Goal: Find specific fact: Find specific fact

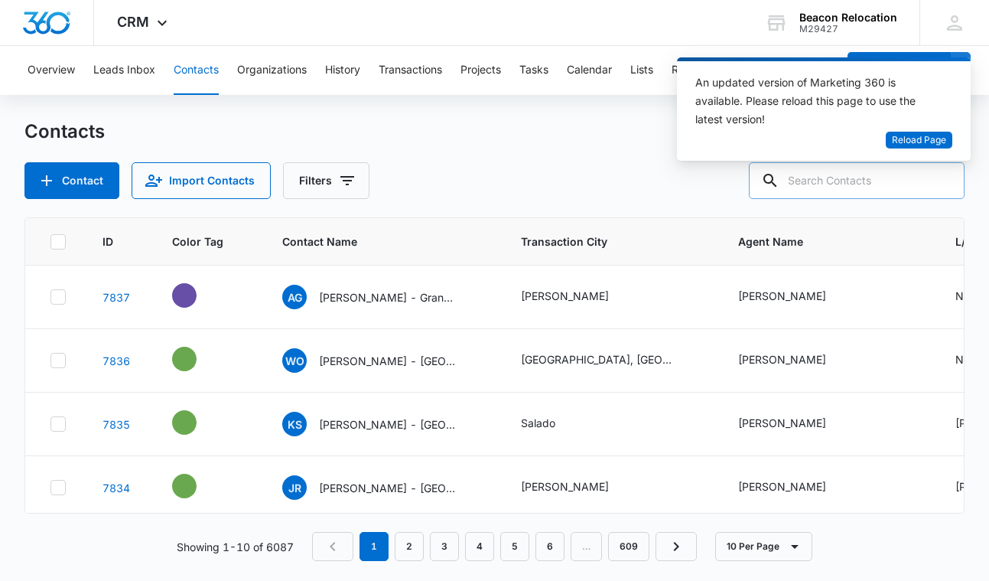
click at [815, 185] on input "text" at bounding box center [857, 180] width 216 height 37
type input "dials"
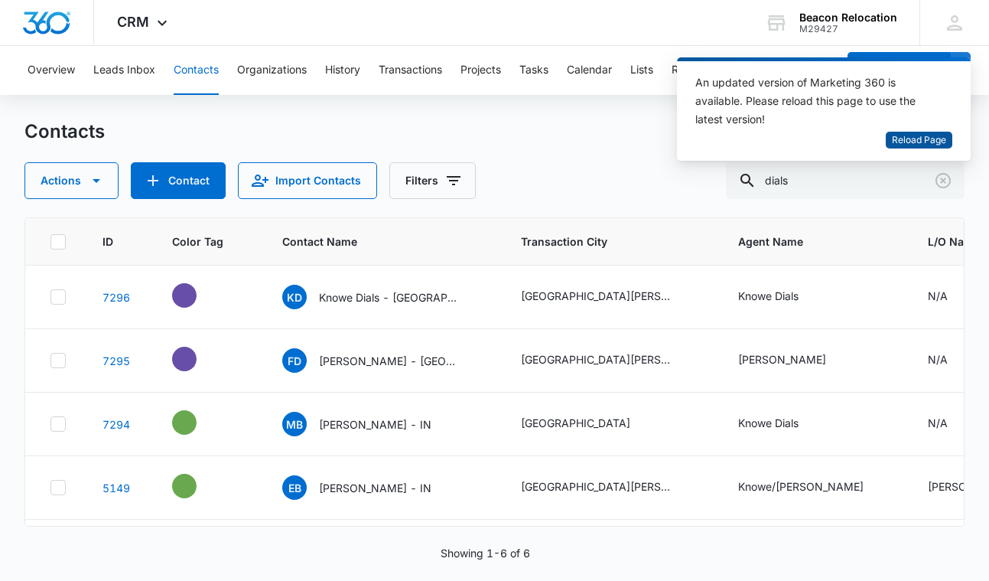
click at [910, 137] on span "Reload Page" at bounding box center [919, 140] width 54 height 15
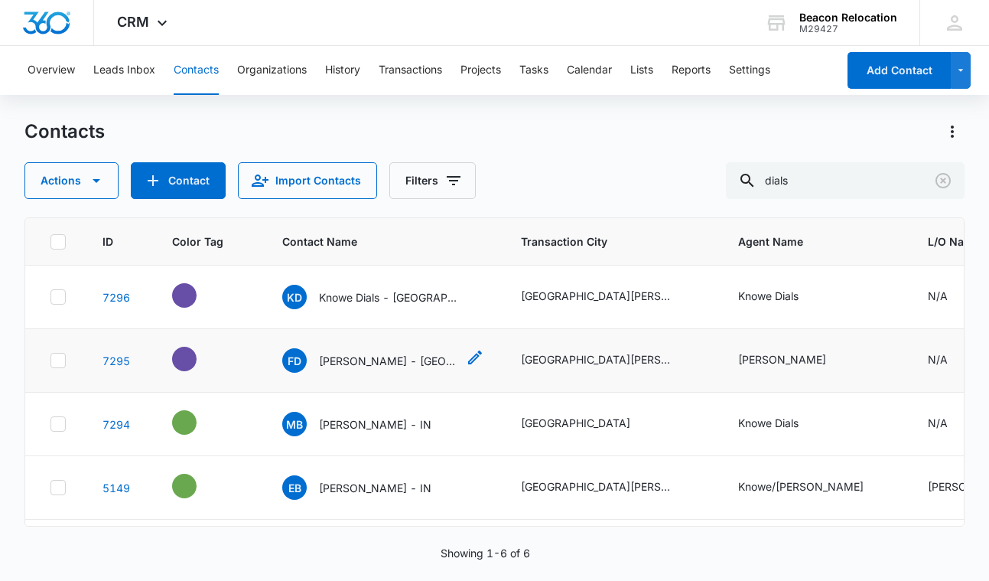
click at [381, 359] on p "[PERSON_NAME] - [GEOGRAPHIC_DATA][PERSON_NAME], [GEOGRAPHIC_DATA]" at bounding box center [388, 361] width 138 height 16
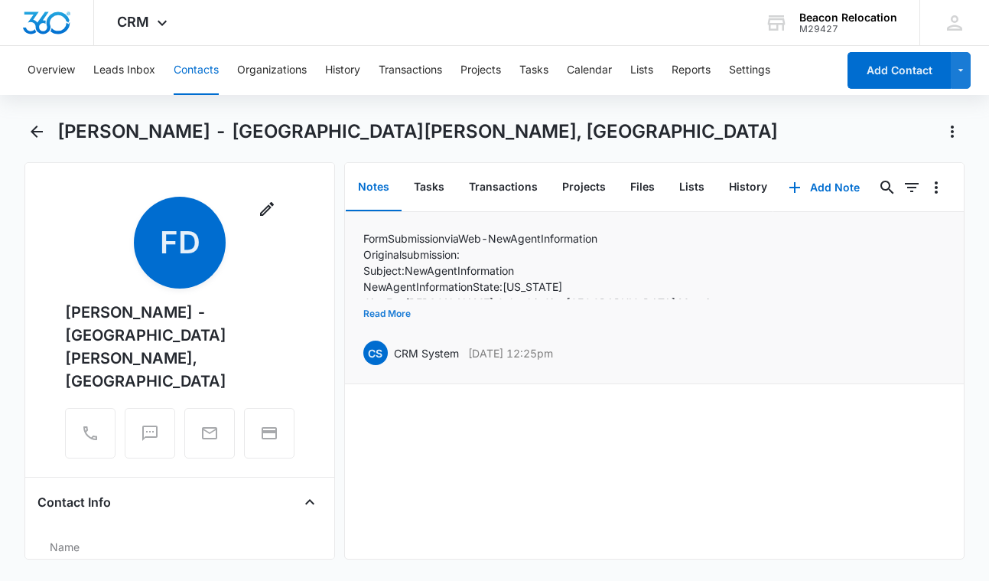
click at [398, 311] on button "Read More" at bounding box center [386, 313] width 47 height 29
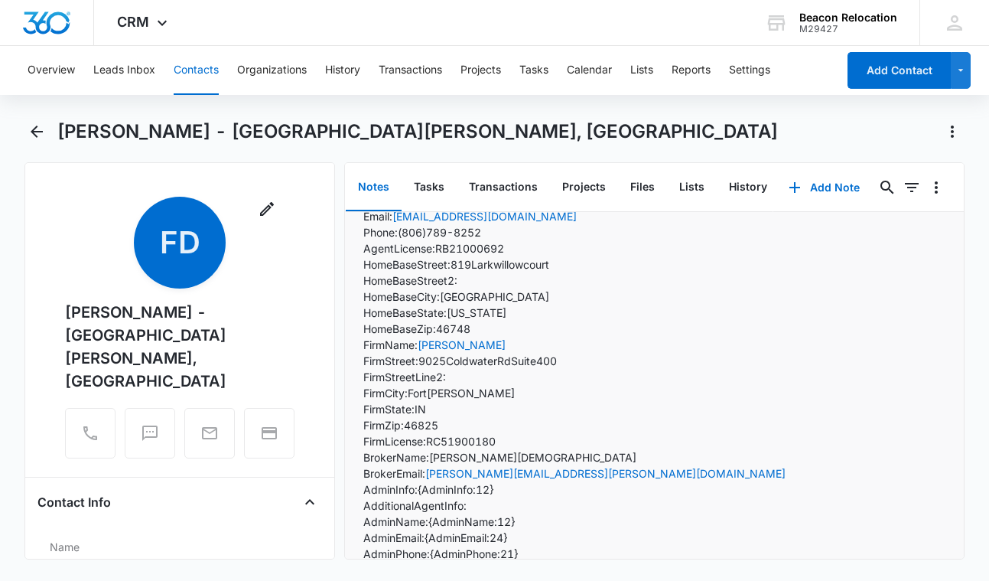
scroll to position [135, 0]
click at [461, 439] on p "Firm License: RC51900180" at bounding box center [574, 440] width 422 height 16
copy p "RC51900180"
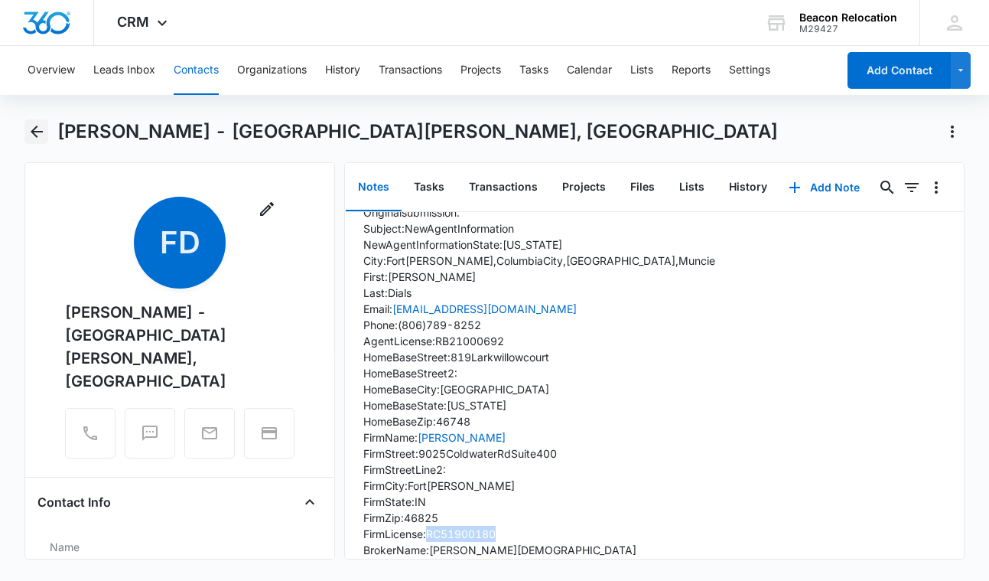
click at [34, 127] on icon "Back" at bounding box center [37, 131] width 18 height 18
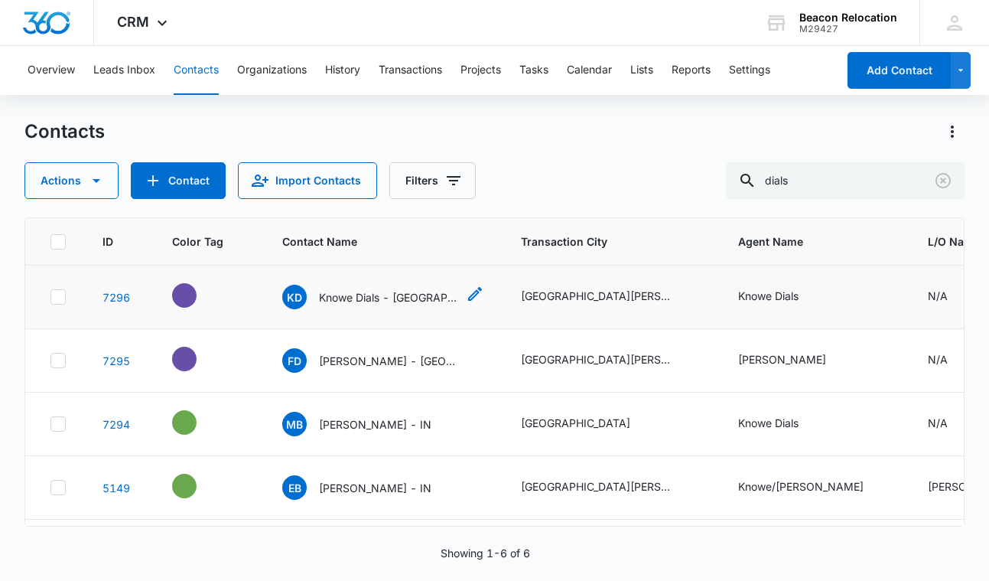
click at [373, 298] on p "Knowe Dials - [GEOGRAPHIC_DATA][PERSON_NAME], [GEOGRAPHIC_DATA]" at bounding box center [388, 297] width 138 height 16
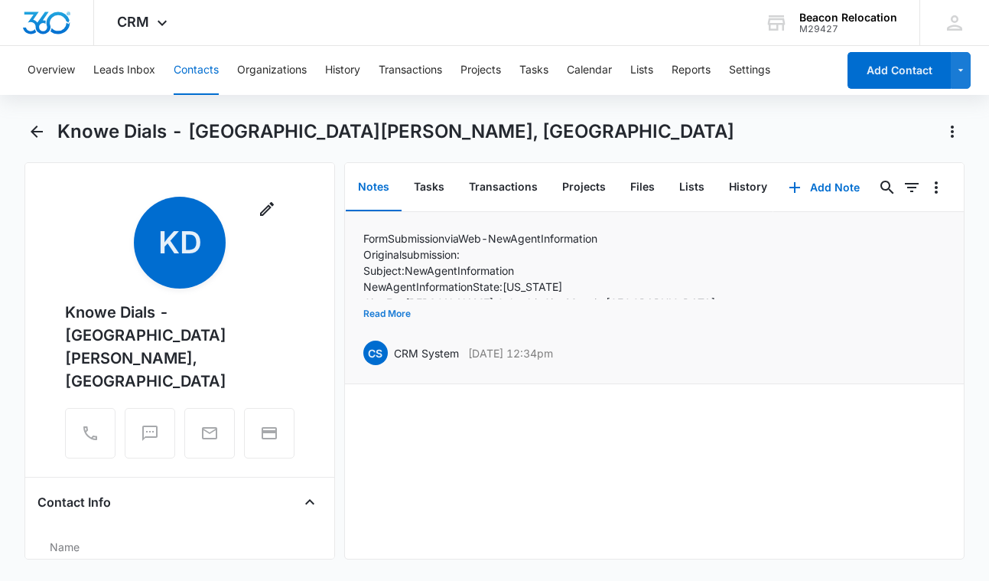
click at [393, 315] on button "Read More" at bounding box center [386, 313] width 47 height 29
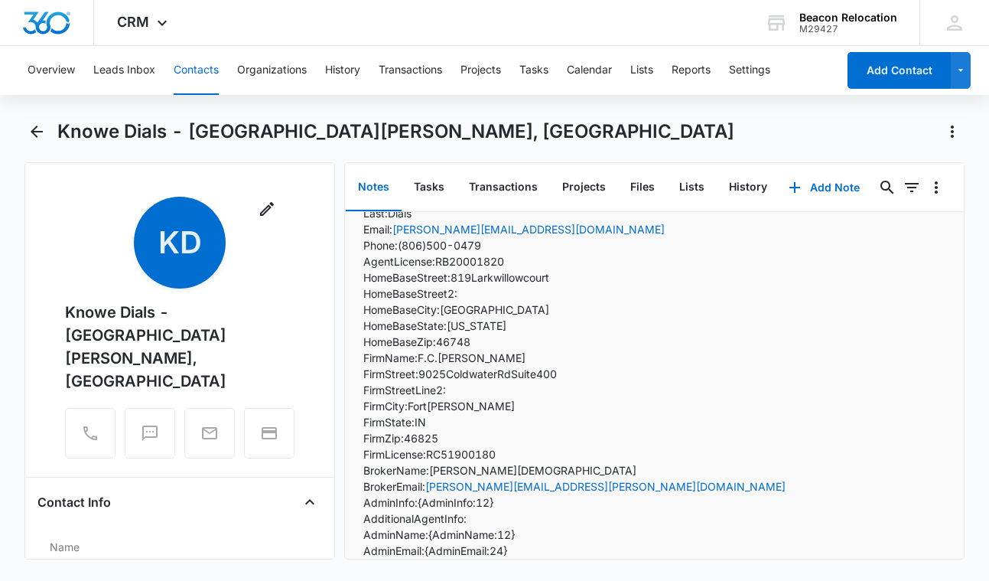
scroll to position [132, 0]
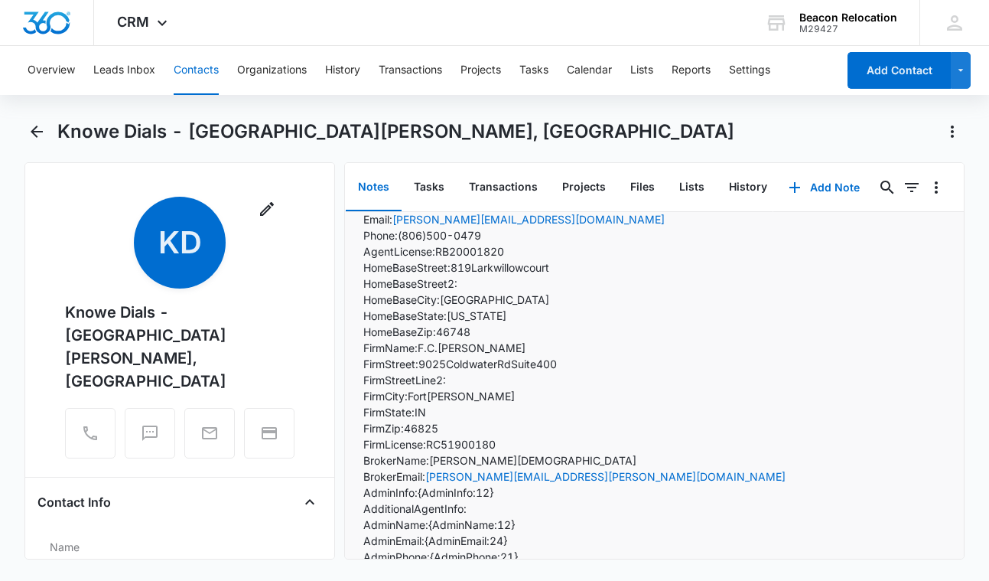
click at [471, 443] on p "Firm License: RC51900180" at bounding box center [574, 444] width 422 height 16
copy p "RC51900180"
